Goal: Transaction & Acquisition: Subscribe to service/newsletter

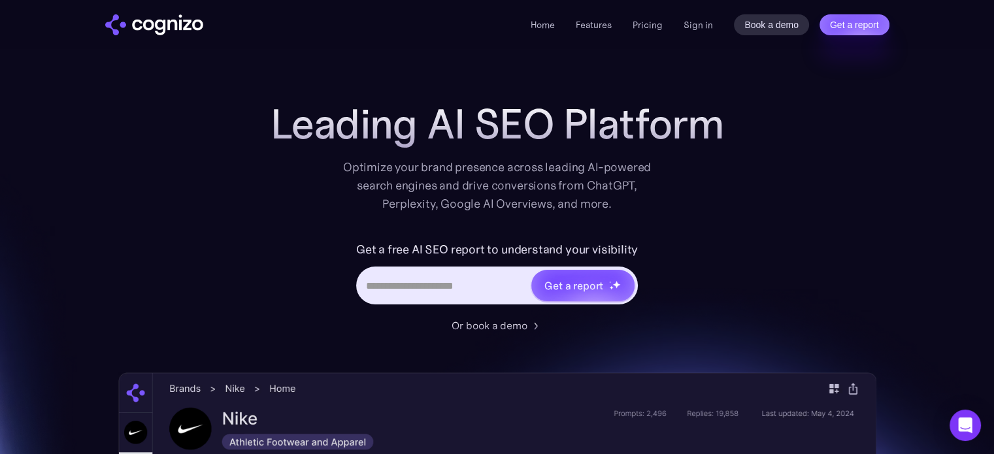
scroll to position [131, 0]
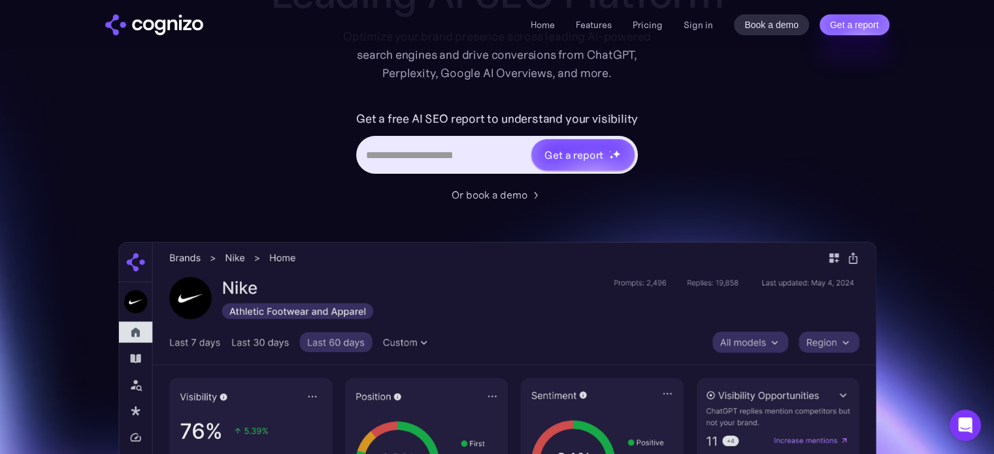
click at [214, 143] on div "Leading AI SEO Platform Optimize your brand presence across leading AI-powered …" at bounding box center [497, 379] width 758 height 819
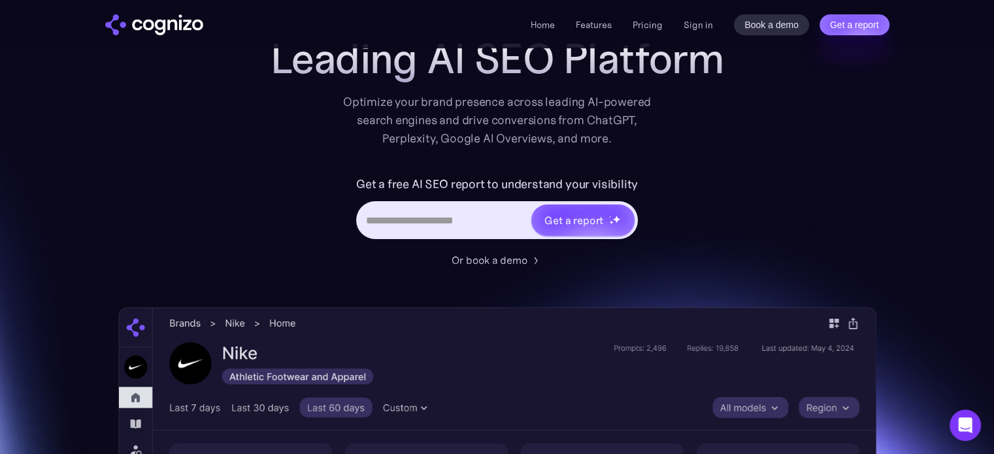
scroll to position [65, 0]
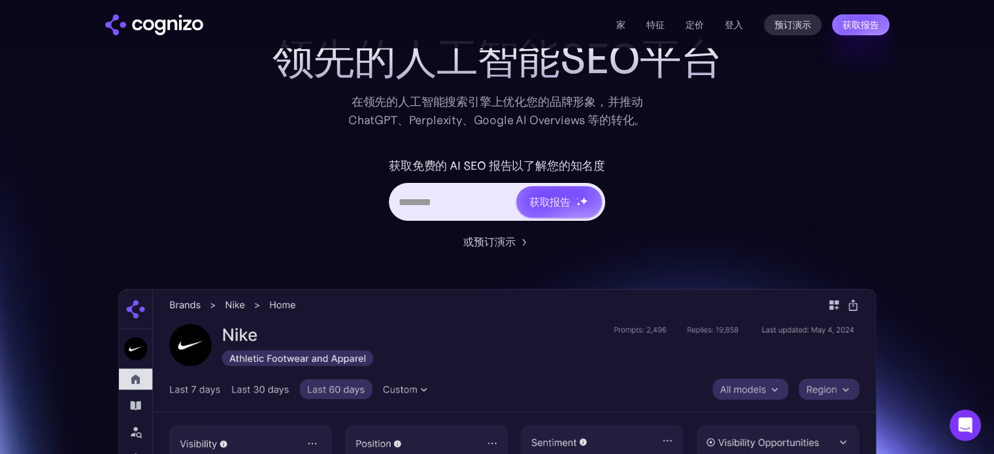
click at [747, 159] on div "获取免费的 AI SEO 报告以了解您的知名度 获取报告" at bounding box center [497, 194] width 523 height 78
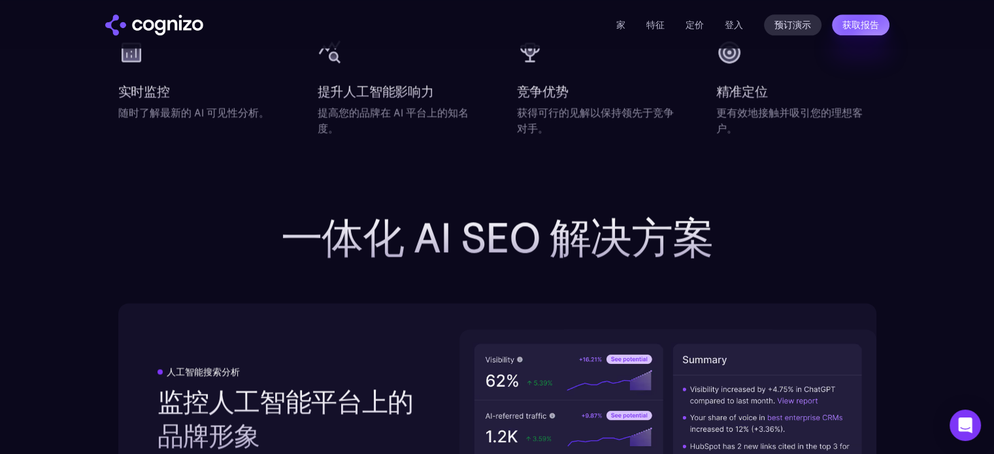
scroll to position [1960, 0]
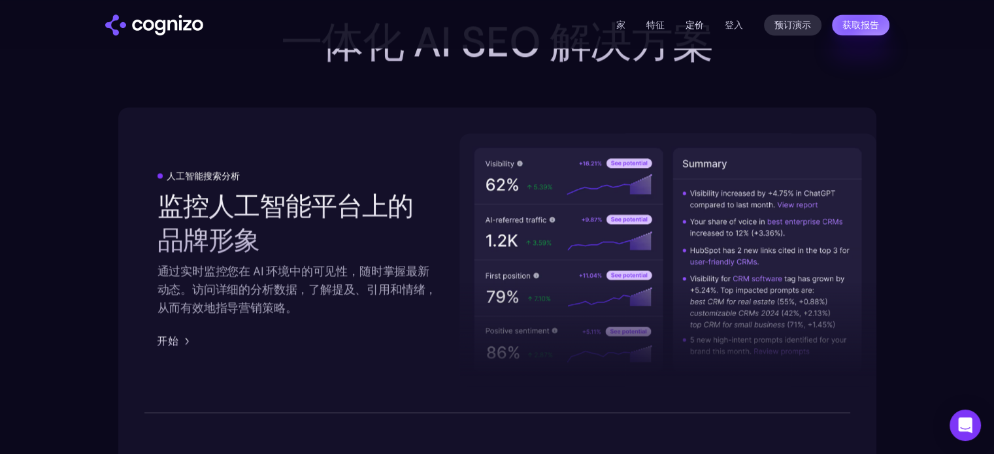
click at [685, 26] on font "定价" at bounding box center [694, 25] width 18 height 12
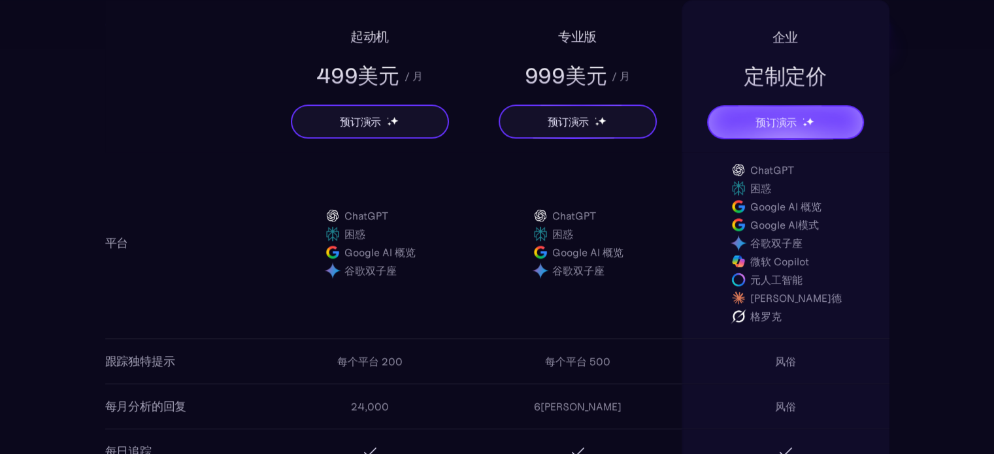
scroll to position [915, 0]
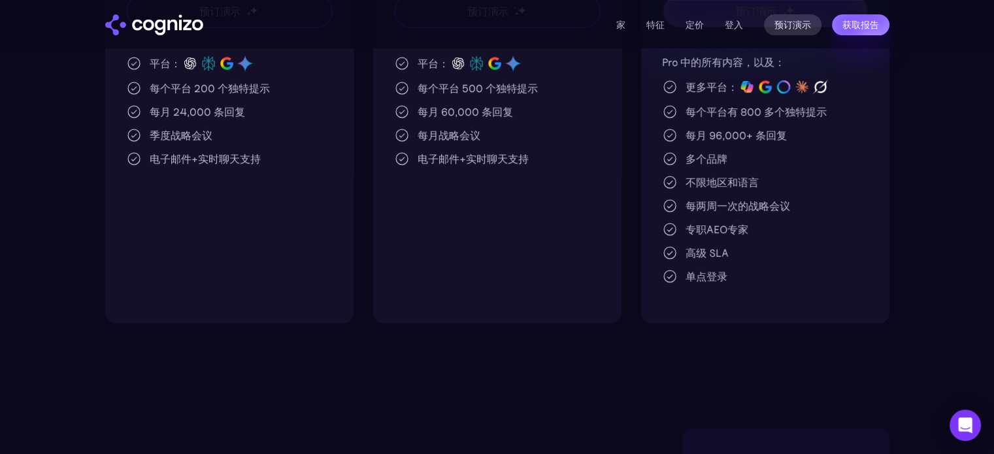
scroll to position [0, 0]
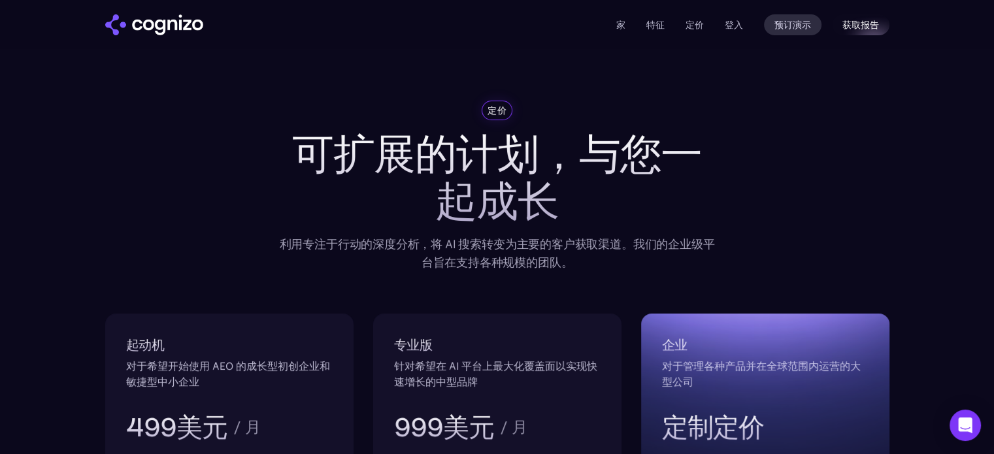
click at [849, 22] on font "获取报告" at bounding box center [860, 25] width 37 height 10
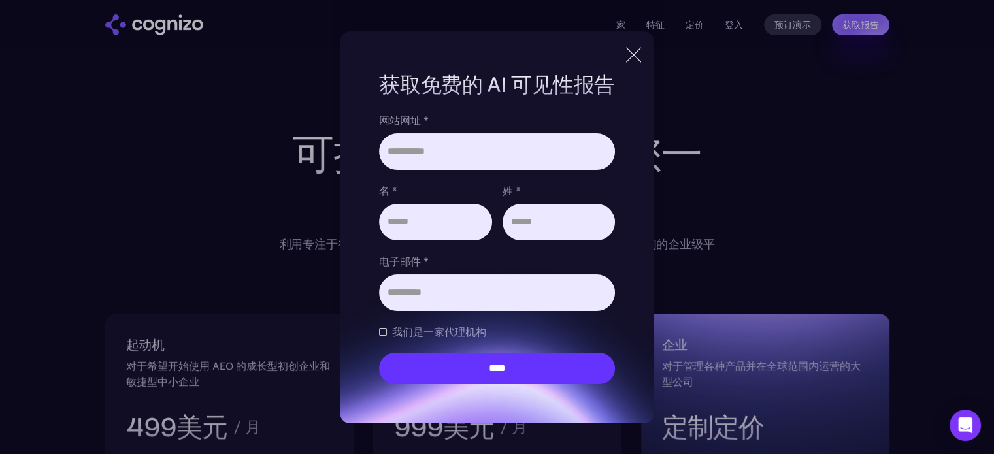
click at [379, 333] on div "品牌报告表" at bounding box center [383, 332] width 8 height 8
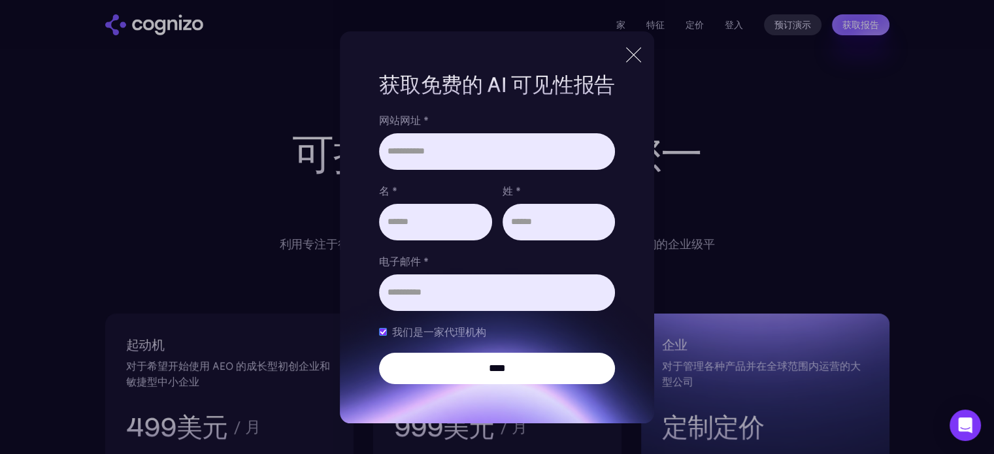
click at [519, 376] on input "****" at bounding box center [497, 368] width 236 height 31
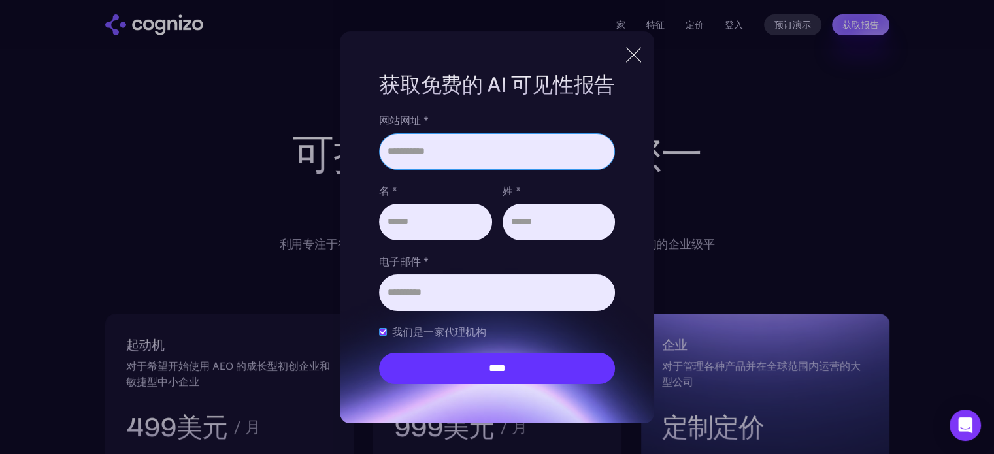
click at [462, 147] on input "网站网址 *" at bounding box center [497, 151] width 236 height 37
click at [644, 54] on div at bounding box center [634, 55] width 22 height 24
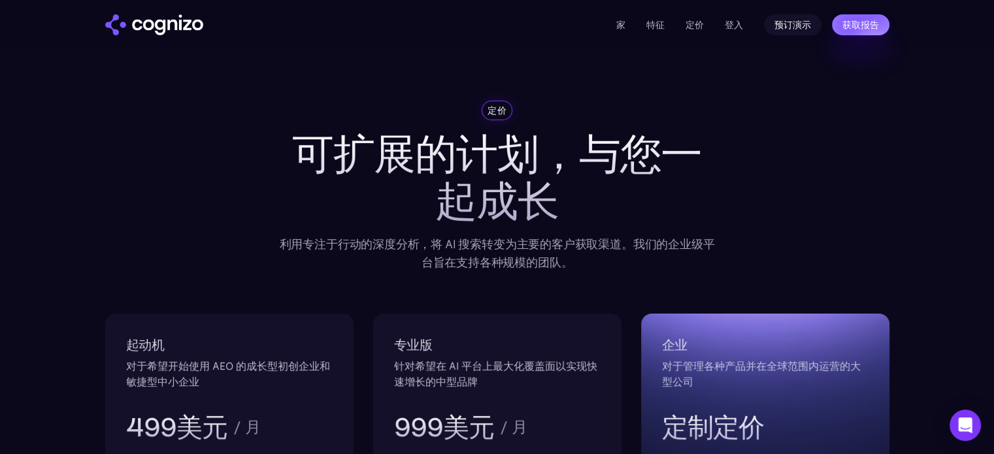
click at [792, 28] on font "预订演示" at bounding box center [792, 25] width 37 height 10
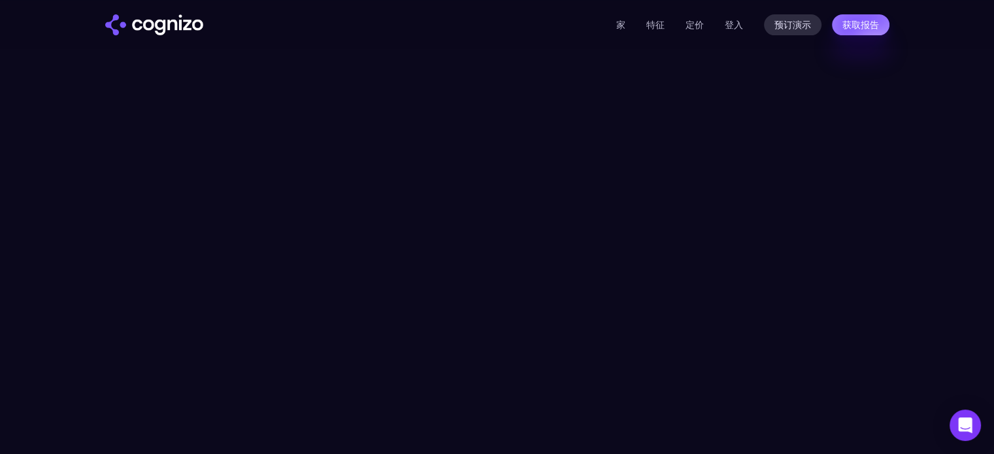
scroll to position [172, 0]
